Goal: Book appointment/travel/reservation

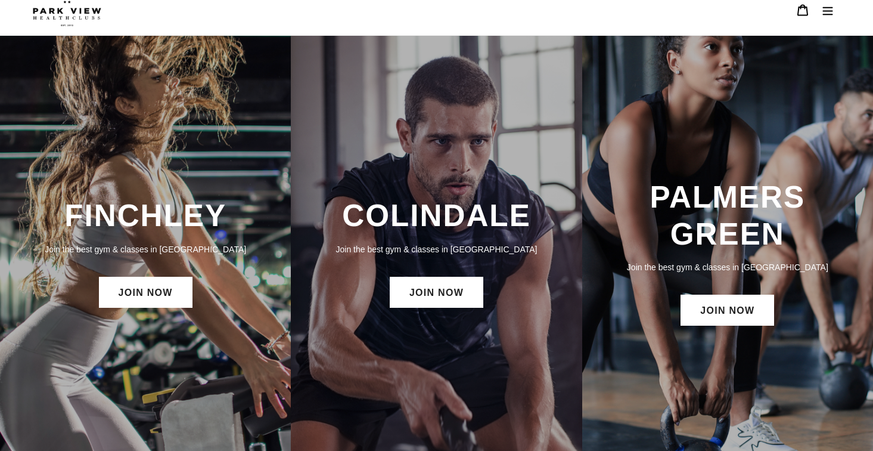
scroll to position [18, 0]
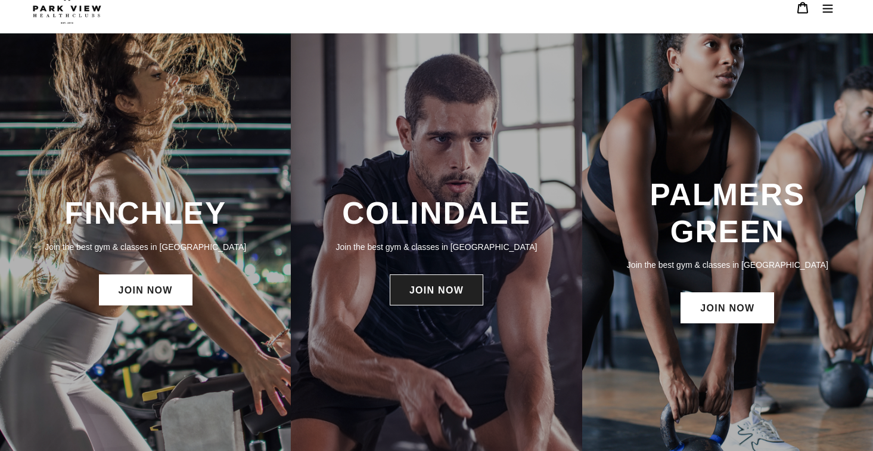
click at [467, 286] on link "JOIN NOW" at bounding box center [437, 289] width 94 height 31
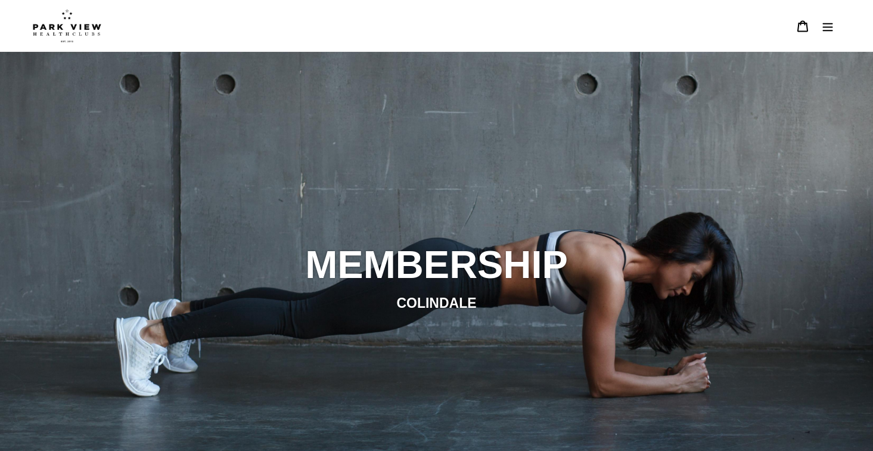
click at [826, 27] on icon "Menu" at bounding box center [828, 27] width 10 height 8
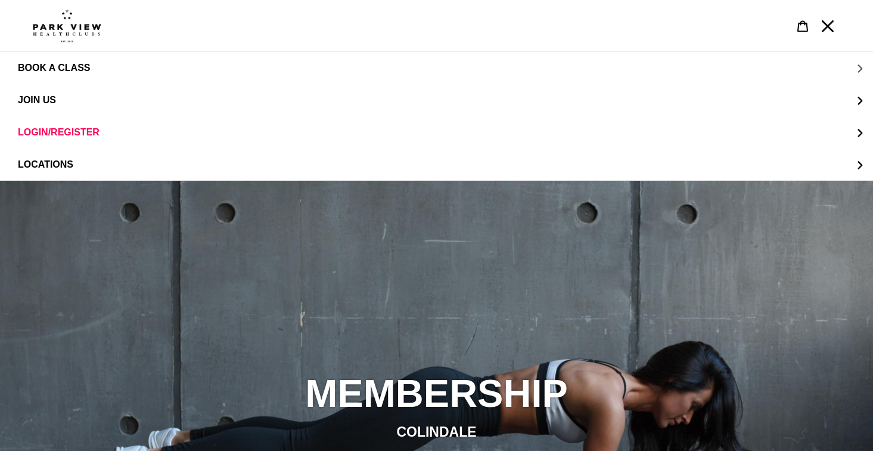
click at [49, 70] on span "BOOK A CLASS" at bounding box center [54, 68] width 72 height 11
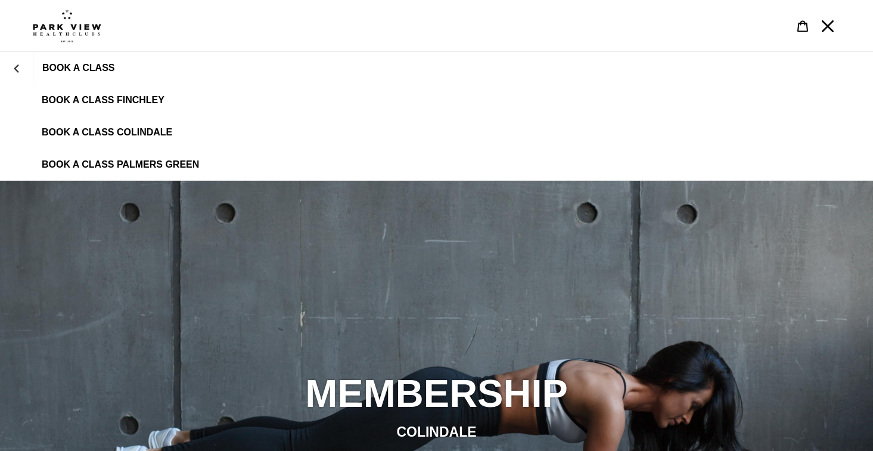
click at [88, 135] on span "BOOK A CLASS COLINDALE" at bounding box center [107, 132] width 131 height 11
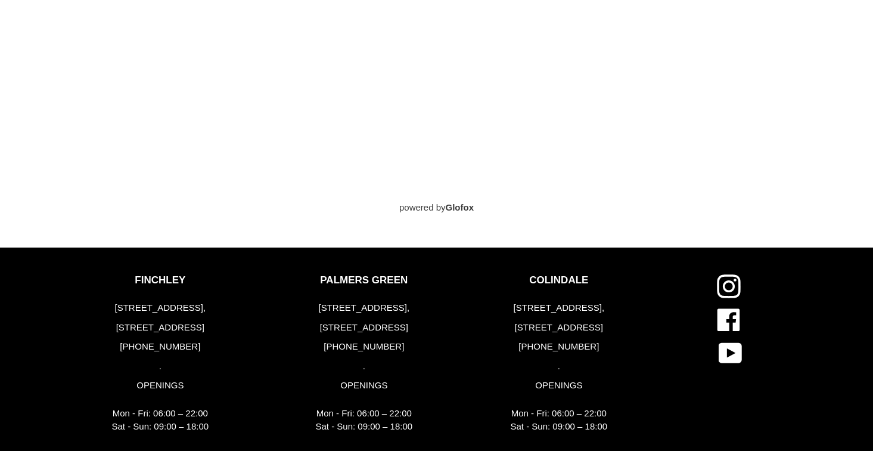
scroll to position [1068, 0]
